Goal: Book appointment/travel/reservation

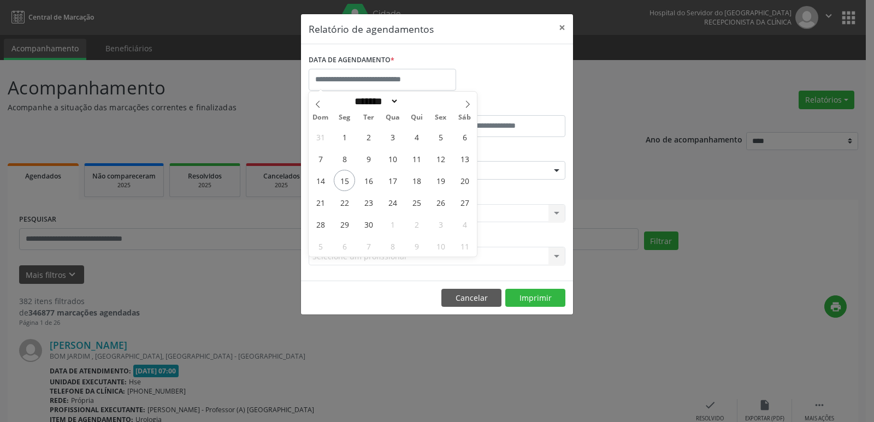
select select "*"
drag, startPoint x: 0, startPoint y: 0, endPoint x: 374, endPoint y: 222, distance: 435.2
click at [374, 222] on div "31 1 2 3 4 5 6 7 8 9 10 11 12 13 14 15 16 17 18 19 20 21 22 23 24 25 26 27 28 2…" at bounding box center [393, 191] width 168 height 131
click at [374, 222] on span "30" at bounding box center [368, 224] width 21 height 21
type input "**********"
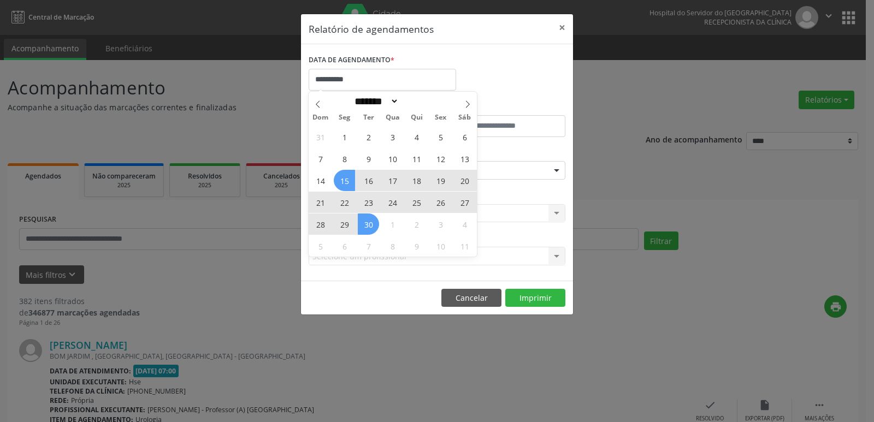
click at [345, 185] on span "15" at bounding box center [344, 180] width 21 height 21
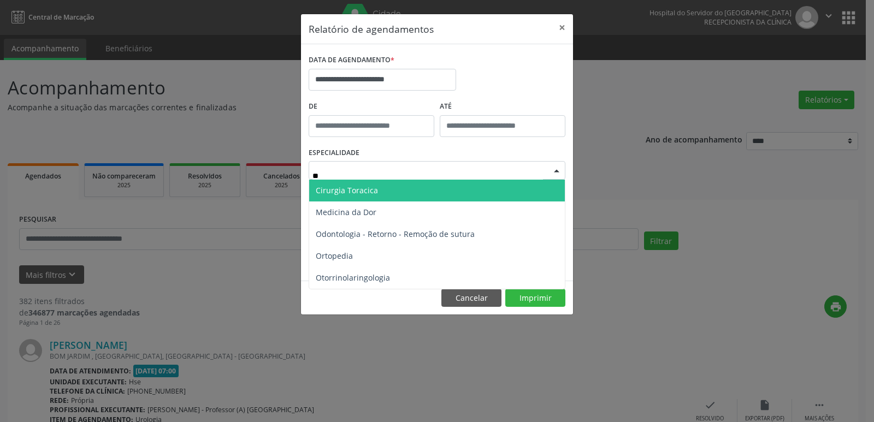
type input "***"
click at [355, 194] on span "Ortopedia" at bounding box center [437, 191] width 256 height 22
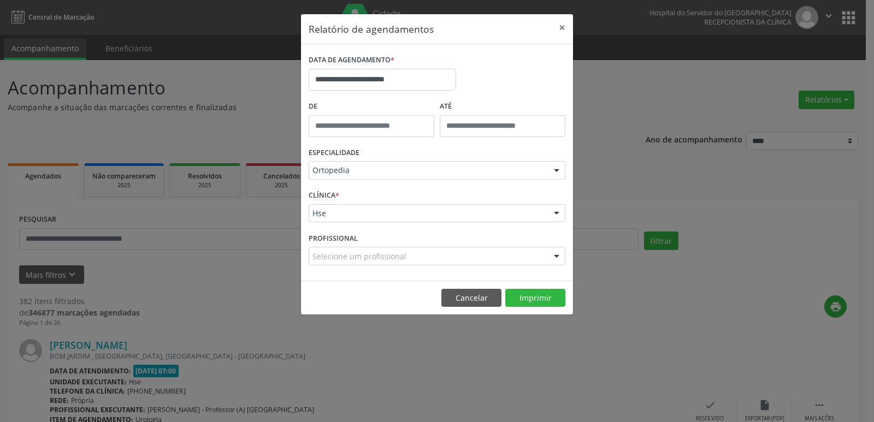
click at [550, 205] on div "Hse Hse Nenhum resultado encontrado para: " " Não há nenhuma opção para ser exi…" at bounding box center [437, 213] width 257 height 19
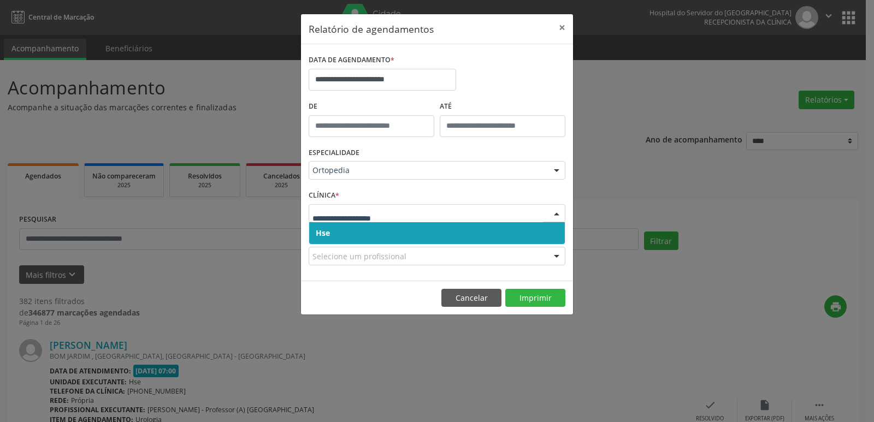
click at [517, 224] on span "Hse" at bounding box center [437, 233] width 256 height 22
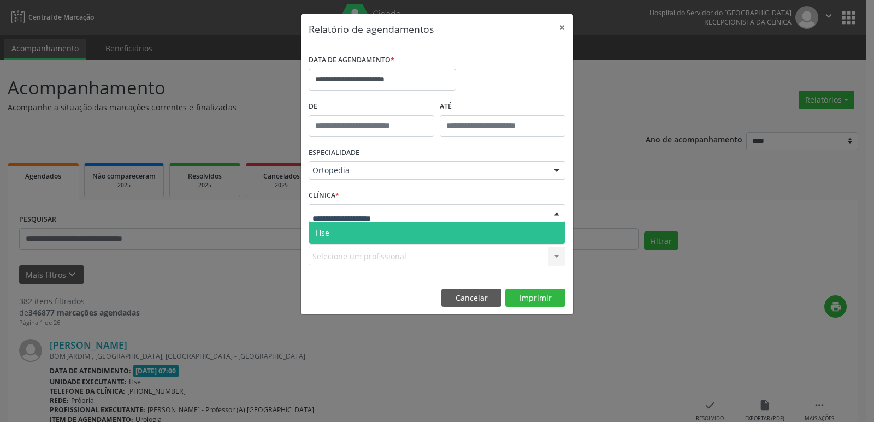
click at [527, 216] on div at bounding box center [437, 213] width 257 height 19
click at [507, 222] on span "Hse" at bounding box center [437, 233] width 256 height 22
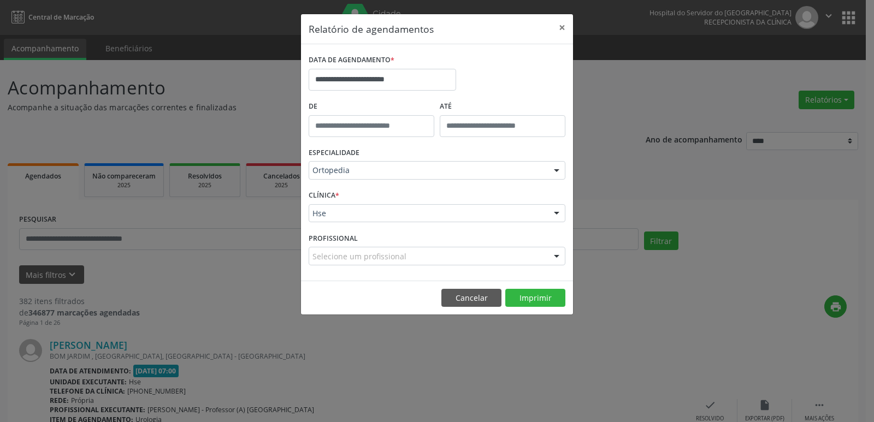
click at [476, 256] on div "Selecione um profissional" at bounding box center [437, 256] width 257 height 19
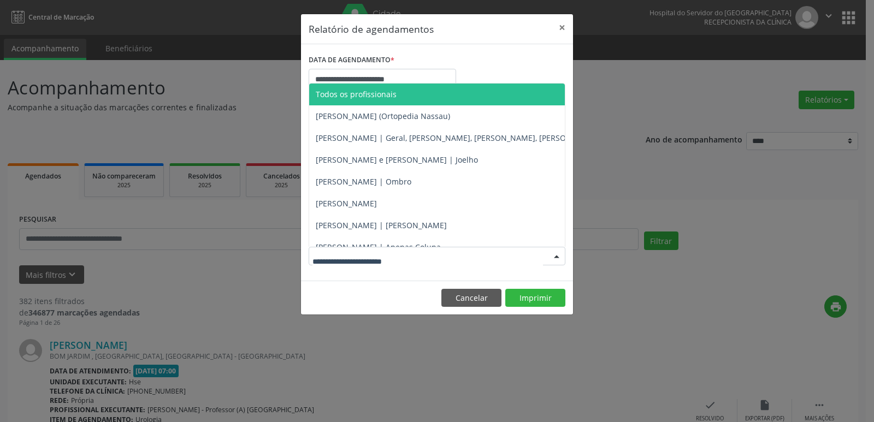
type input "*"
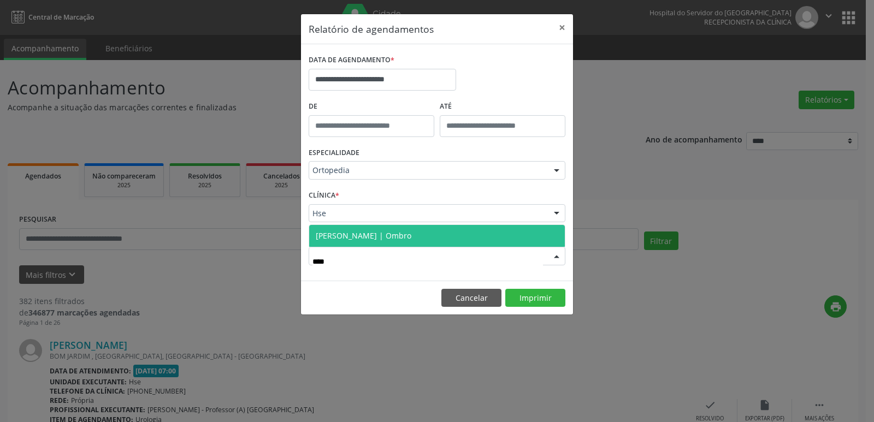
type input "*****"
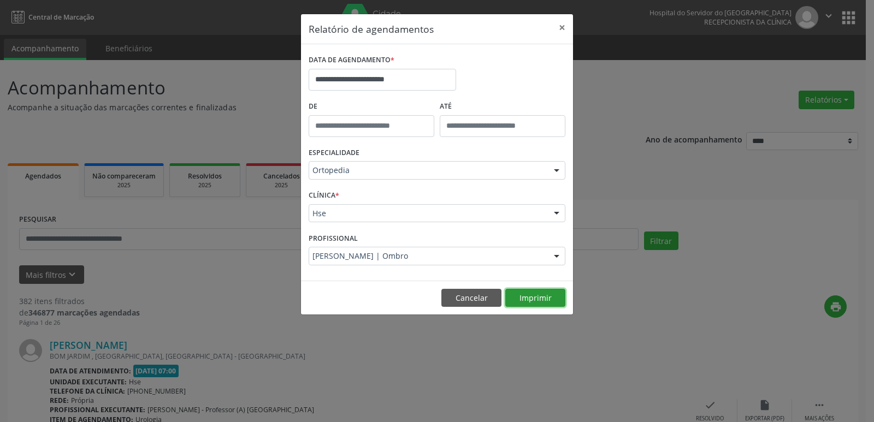
click at [560, 293] on button "Imprimir" at bounding box center [535, 298] width 60 height 19
